Goal: Information Seeking & Learning: Learn about a topic

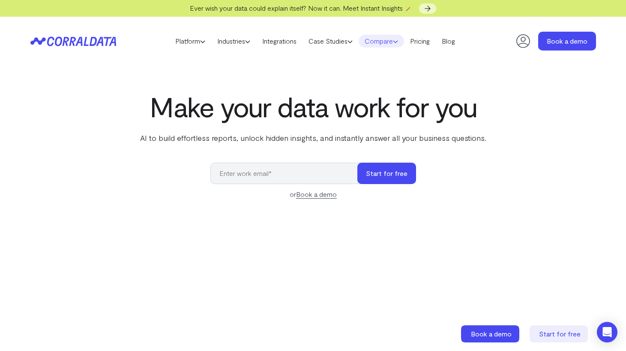
click at [396, 40] on link "Compare" at bounding box center [381, 41] width 45 height 13
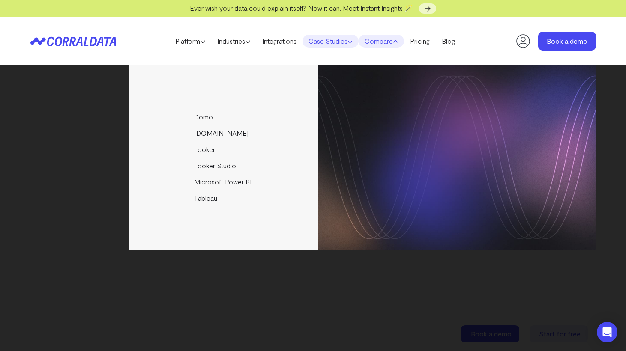
click at [345, 41] on link "Case Studies" at bounding box center [331, 41] width 56 height 13
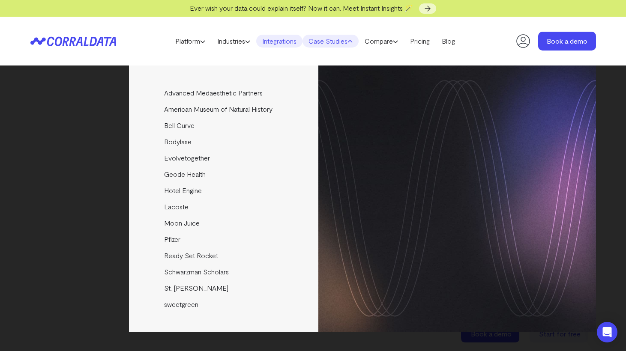
click at [295, 41] on link "Integrations" at bounding box center [279, 41] width 46 height 13
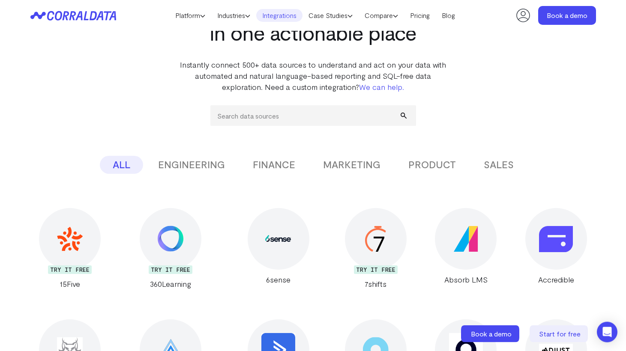
scroll to position [31, 0]
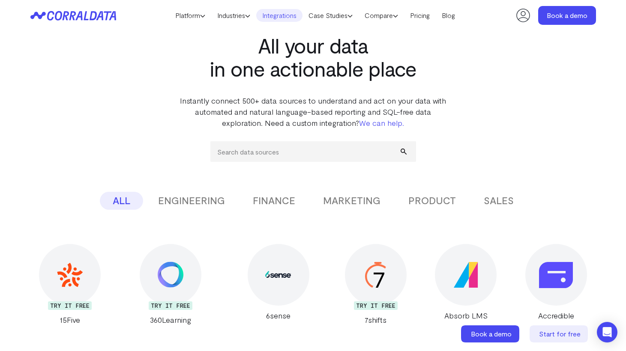
click at [359, 202] on button "MARKETING" at bounding box center [351, 201] width 83 height 18
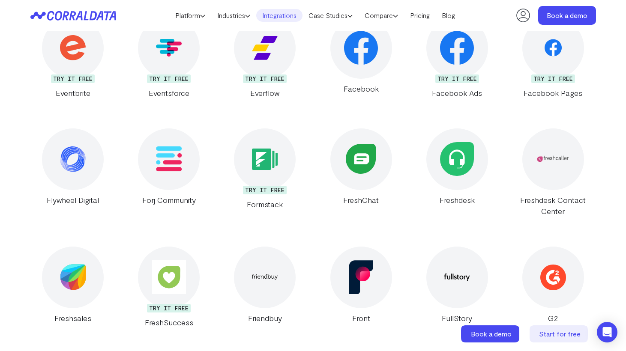
scroll to position [1430, 0]
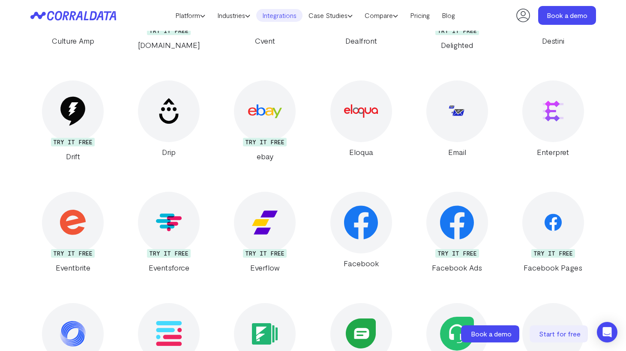
click at [362, 108] on img at bounding box center [361, 111] width 34 height 34
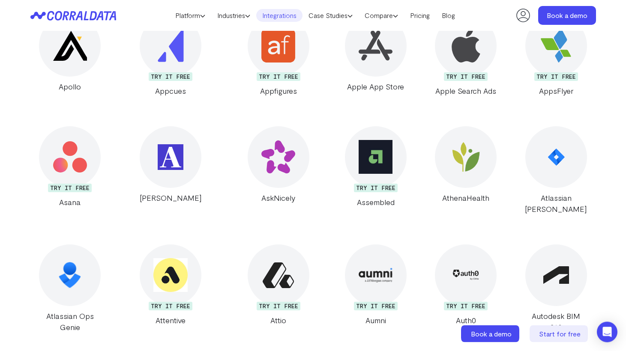
scroll to position [1123, 0]
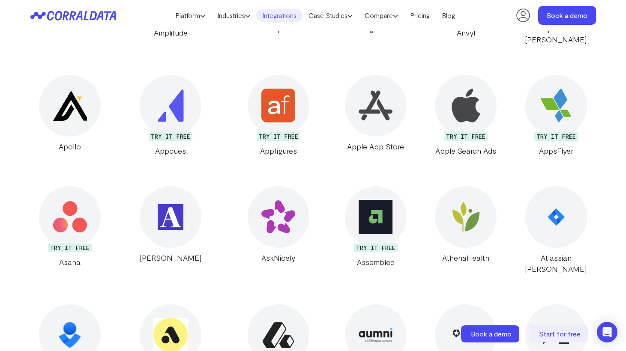
click at [523, 14] on icon at bounding box center [523, 15] width 17 height 17
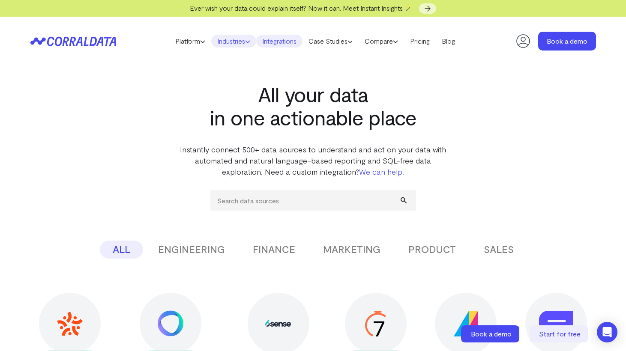
click at [239, 41] on link "Industries" at bounding box center [233, 41] width 45 height 13
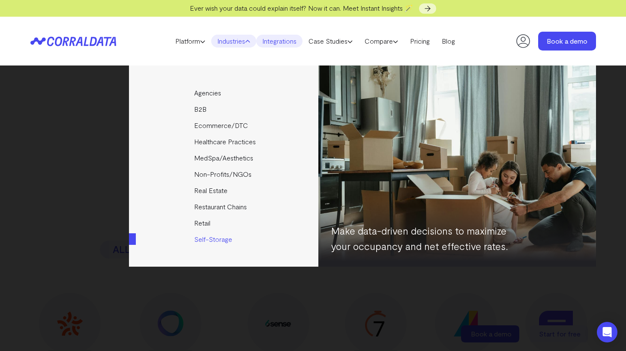
click at [210, 239] on link "Self-Storage" at bounding box center [224, 239] width 191 height 16
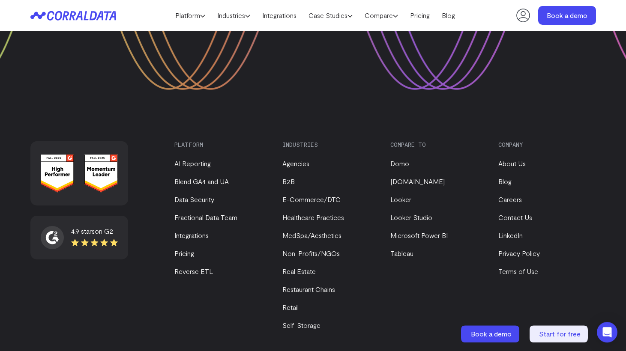
scroll to position [3156, 0]
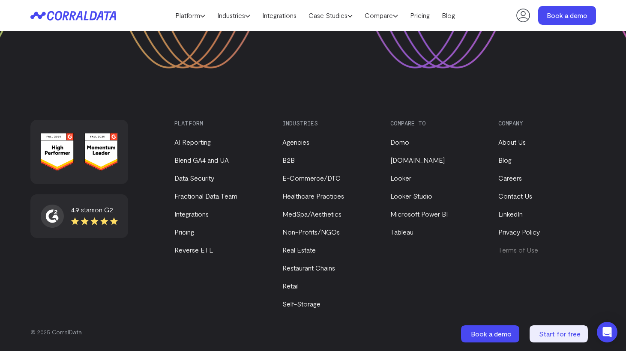
click at [518, 249] on link "Terms of Use" at bounding box center [518, 250] width 40 height 8
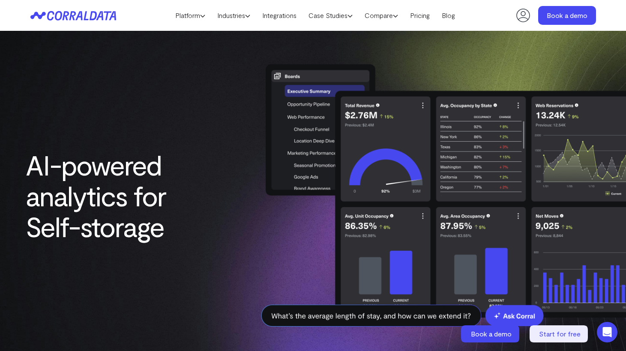
scroll to position [2906, 0]
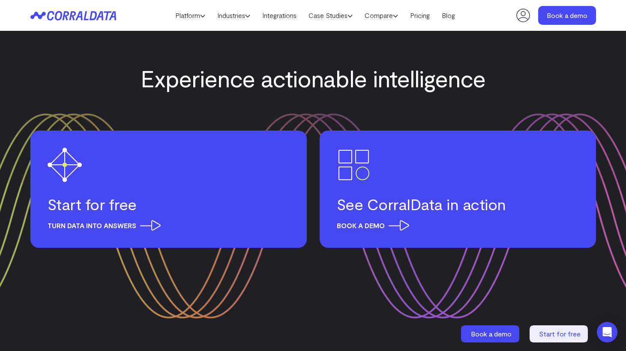
click at [531, 103] on section "Experience actionable intelligence Start for free Turn data into answers See Co…" at bounding box center [313, 192] width 626 height 306
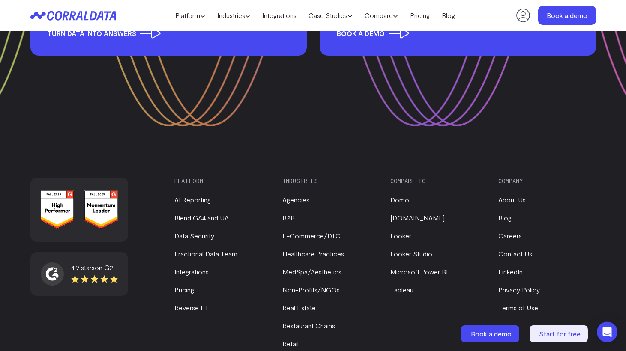
scroll to position [3156, 0]
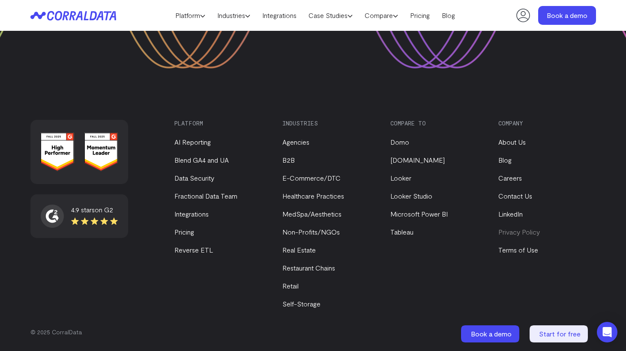
click at [518, 231] on link "Privacy Policy" at bounding box center [519, 232] width 42 height 8
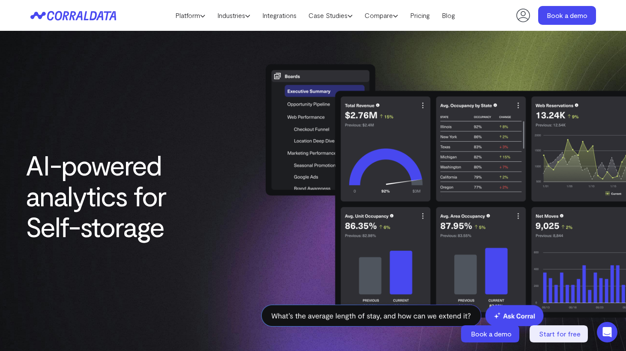
scroll to position [3156, 0]
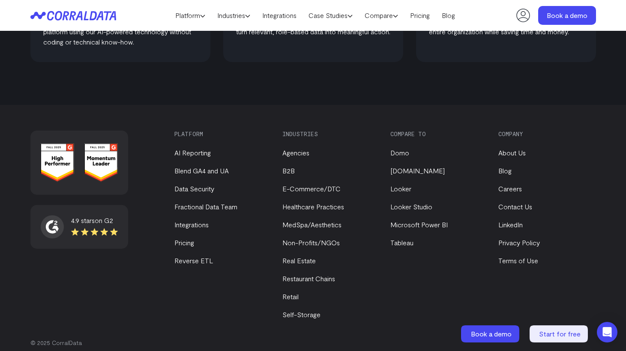
scroll to position [580, 0]
